Goal: Task Accomplishment & Management: Use online tool/utility

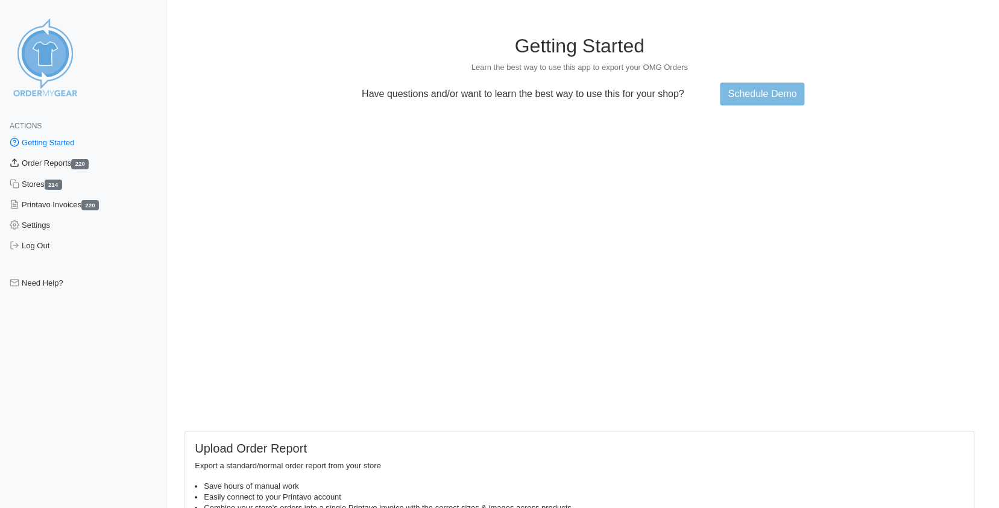
click at [37, 164] on link "Order Reports 220" at bounding box center [83, 163] width 166 height 20
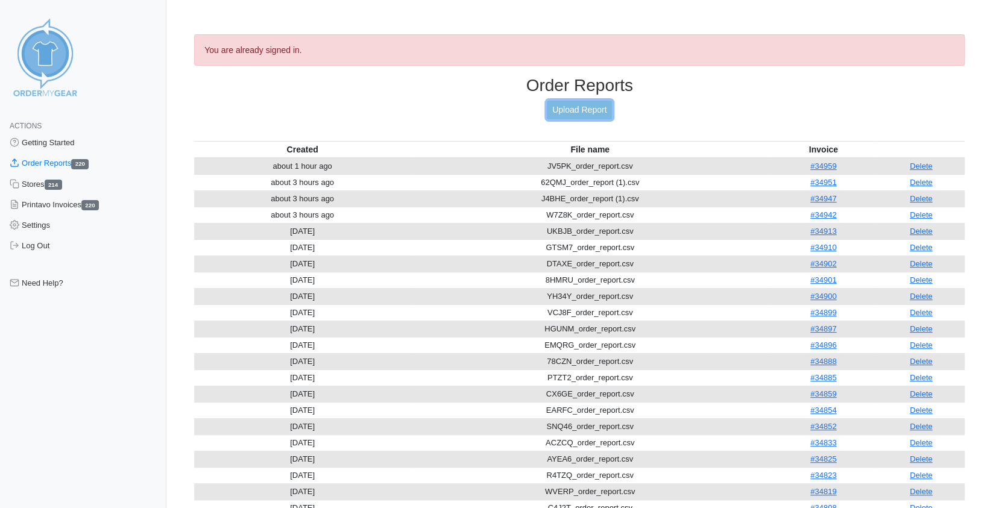
click at [585, 111] on link "Upload Report" at bounding box center [579, 110] width 65 height 19
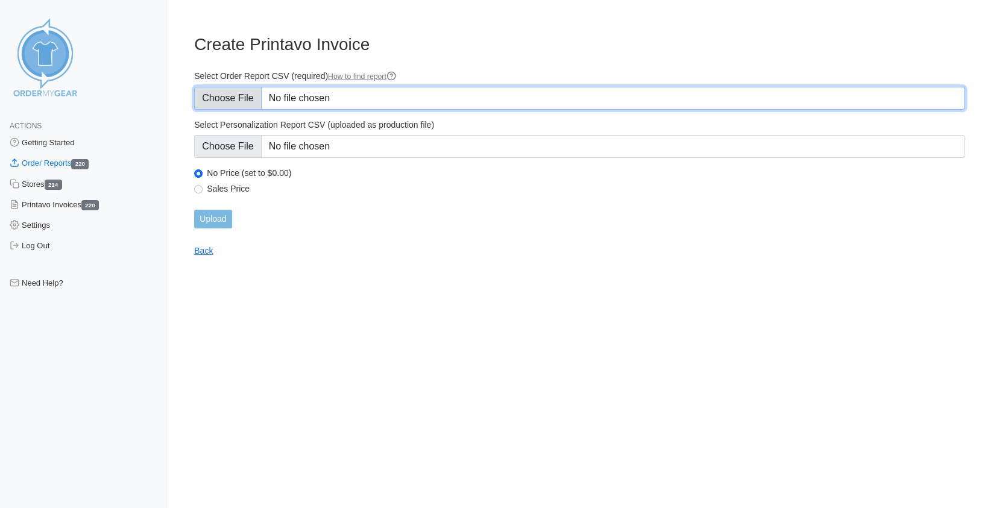
click at [216, 98] on input "Select Order Report CSV (required) How to find report" at bounding box center [579, 98] width 770 height 23
type input "C:\fakepath\9CAZN_order_report.csv"
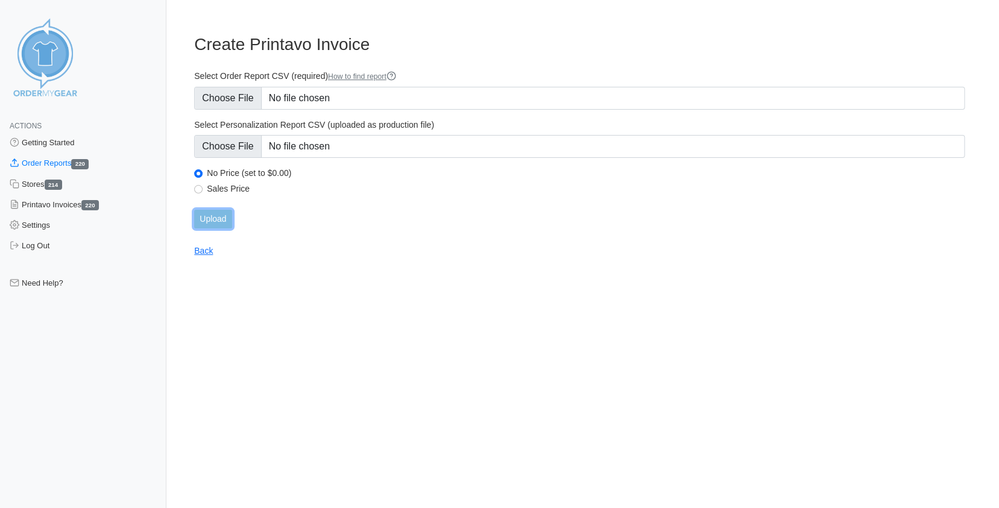
click at [213, 216] on input "Upload" at bounding box center [212, 219] width 37 height 19
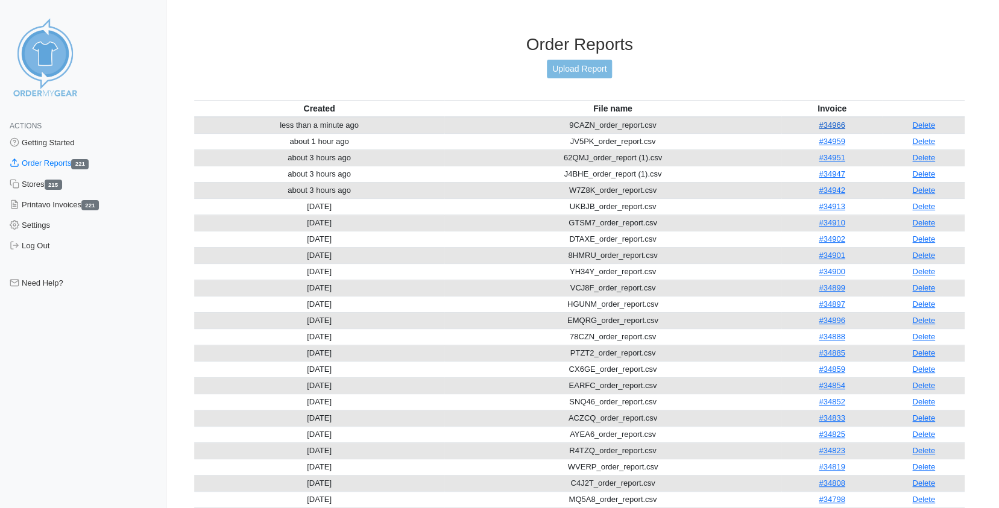
click at [833, 121] on link "#34966" at bounding box center [831, 125] width 26 height 9
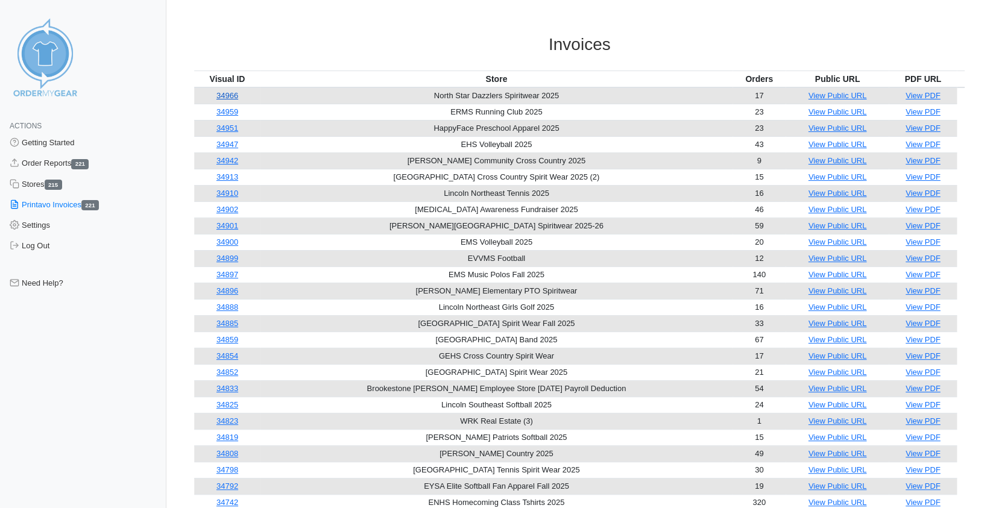
click at [236, 93] on link "34966" at bounding box center [227, 95] width 22 height 9
